Goal: Task Accomplishment & Management: Complete application form

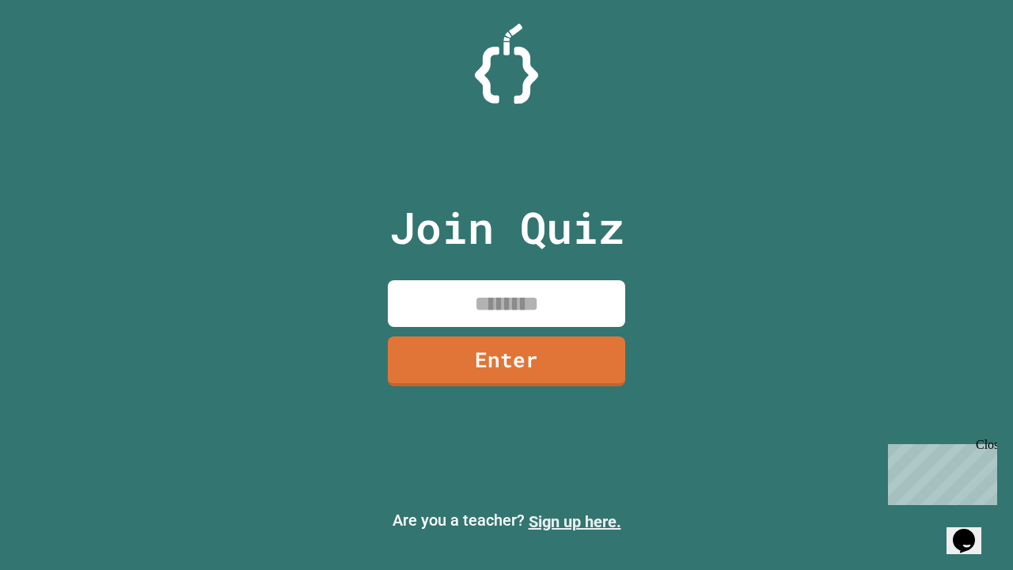
click at [574, 521] on link "Sign up here." at bounding box center [574, 521] width 93 height 19
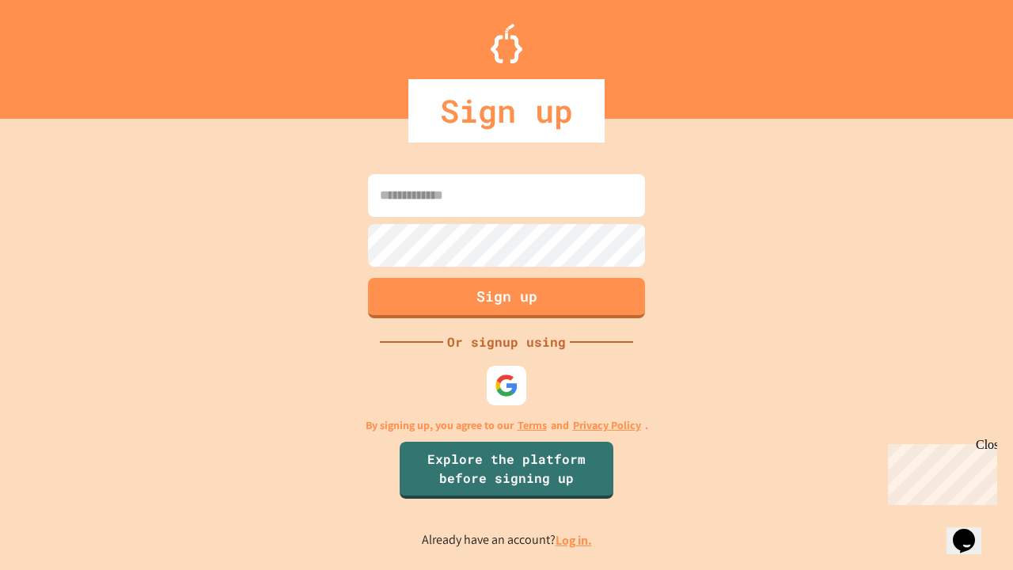
click at [574, 540] on link "Log in." at bounding box center [573, 540] width 36 height 17
